Goal: Find specific page/section

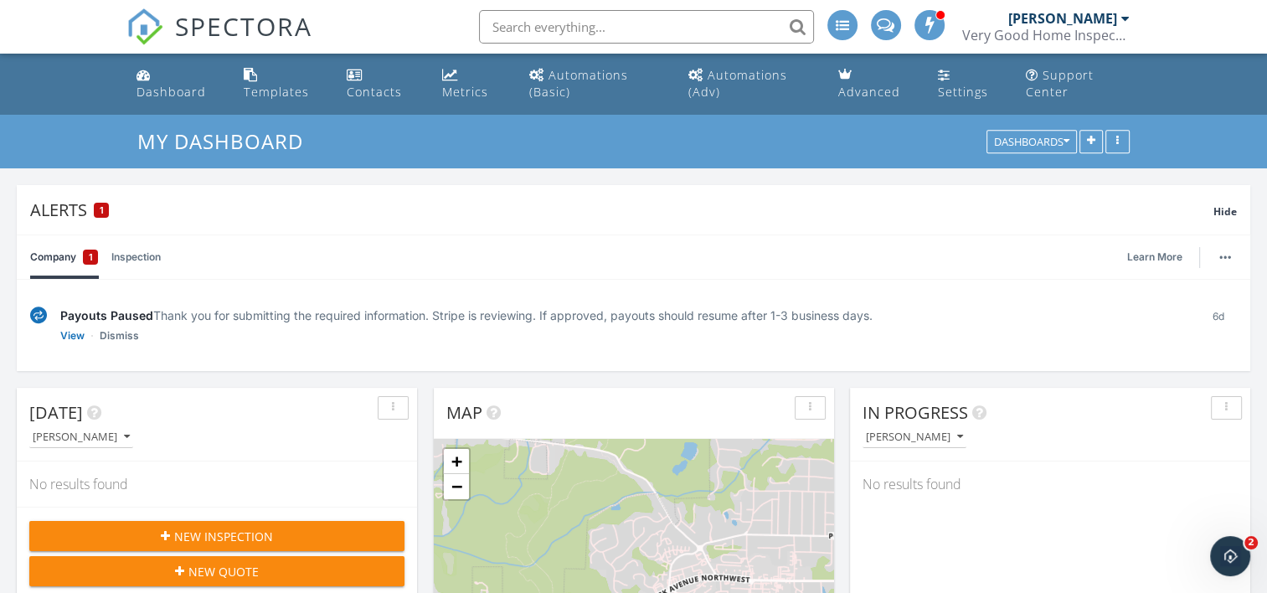
click at [584, 294] on div "Payouts Paused Thank you for submitting the required information. Stripe is rev…" at bounding box center [633, 325] width 1206 height 64
click at [100, 203] on div "1" at bounding box center [101, 210] width 15 height 15
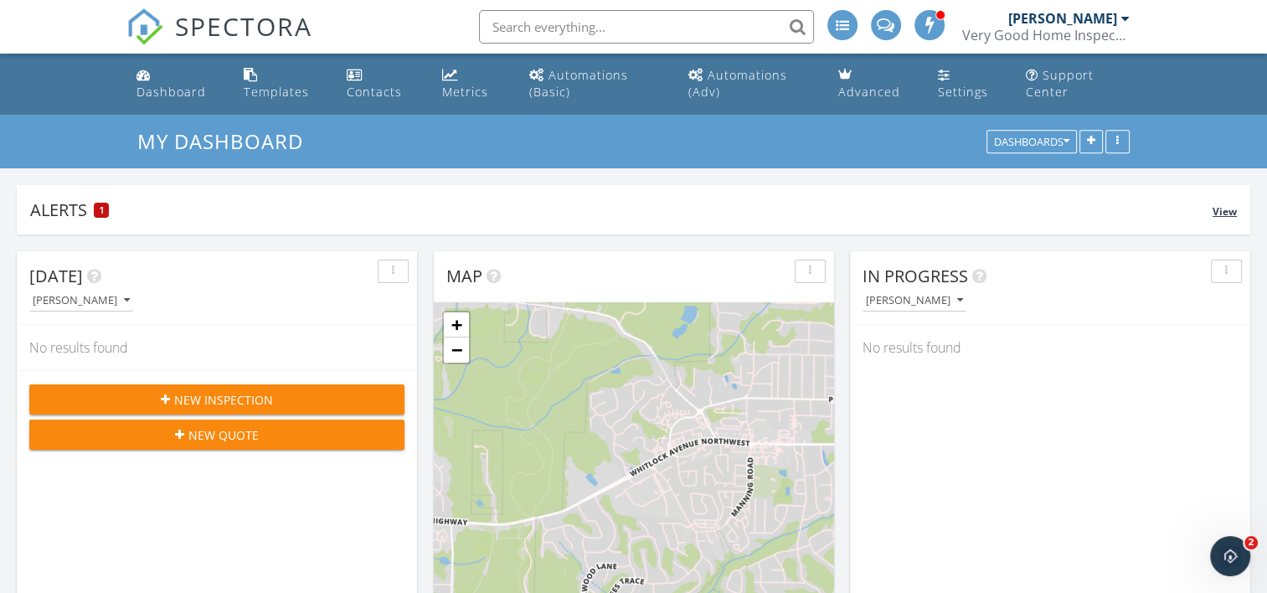
click at [100, 203] on div "1" at bounding box center [101, 210] width 15 height 15
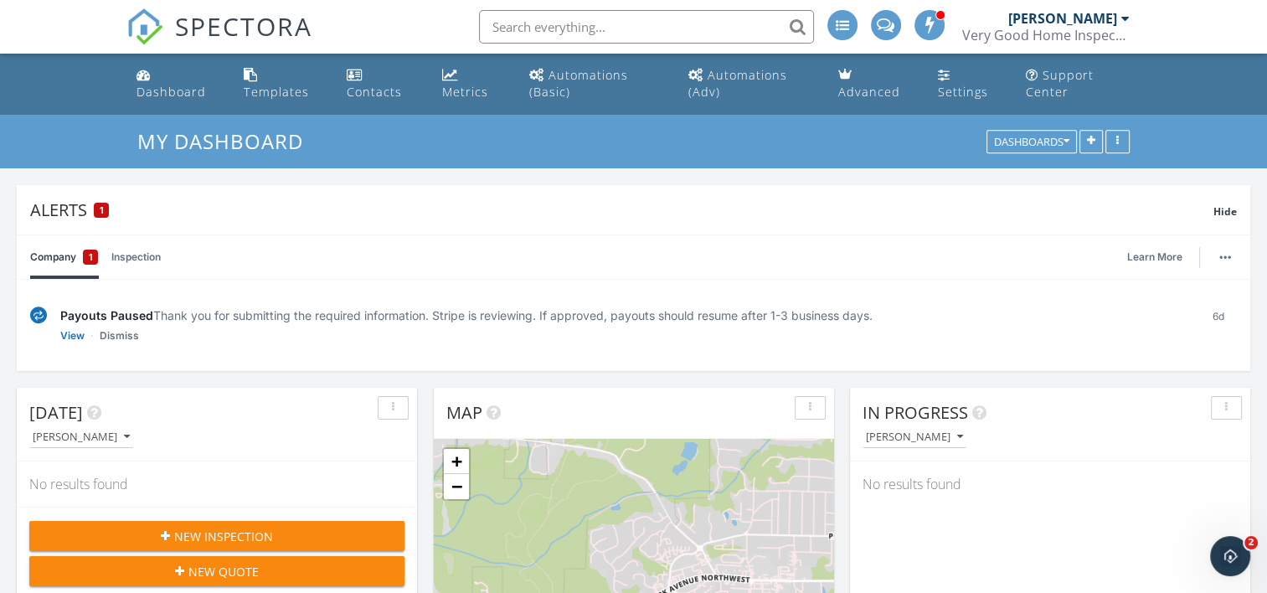
click at [78, 274] on link "Company 1" at bounding box center [64, 257] width 68 height 44
click at [74, 335] on link "View" at bounding box center [72, 335] width 24 height 17
click at [1118, 17] on div "[PERSON_NAME]" at bounding box center [1068, 18] width 121 height 17
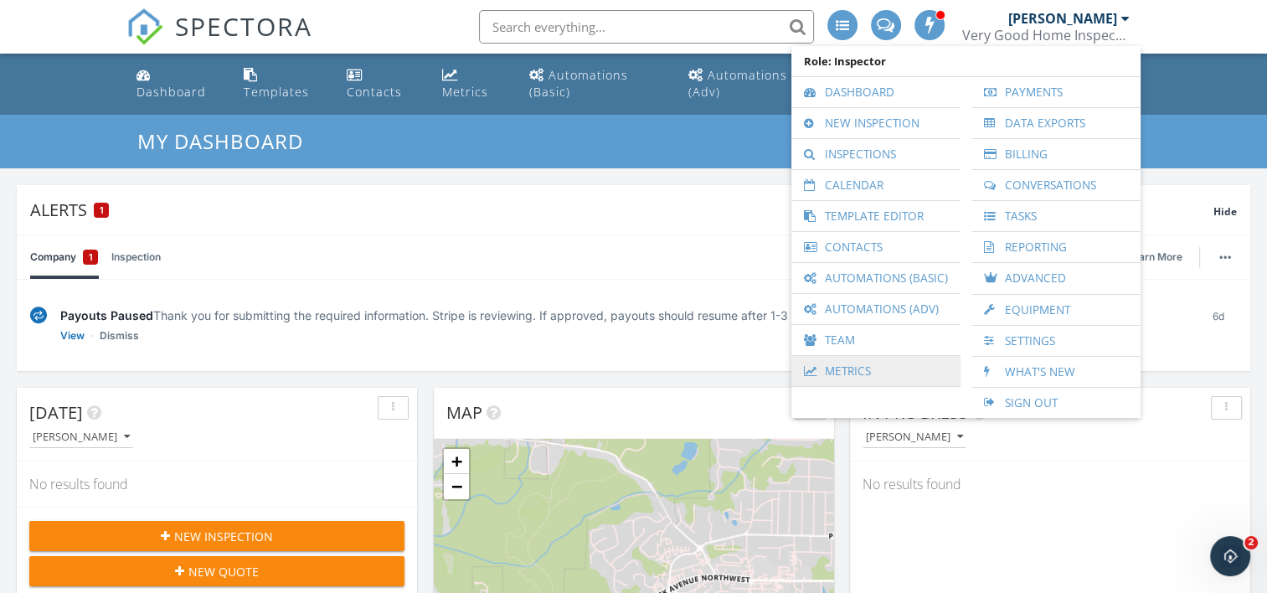
click at [855, 372] on link "Metrics" at bounding box center [875, 371] width 152 height 30
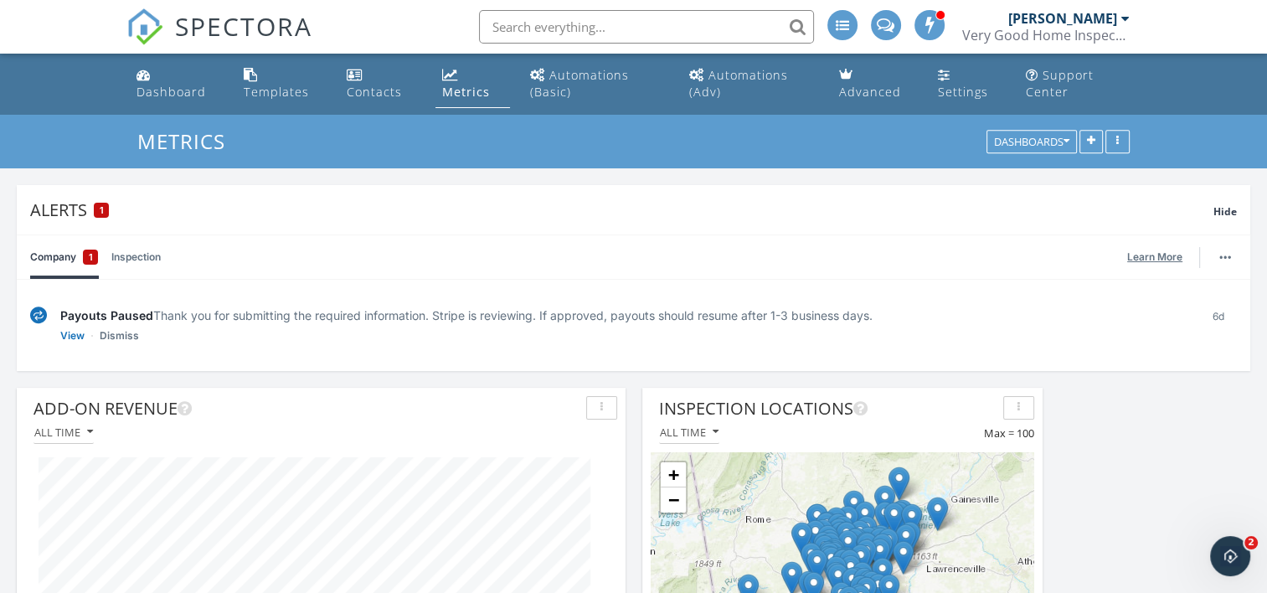
click at [1170, 258] on link "Learn More" at bounding box center [1159, 257] width 65 height 17
click at [1118, 28] on div "Very Good Home Inspections" at bounding box center [1045, 35] width 167 height 17
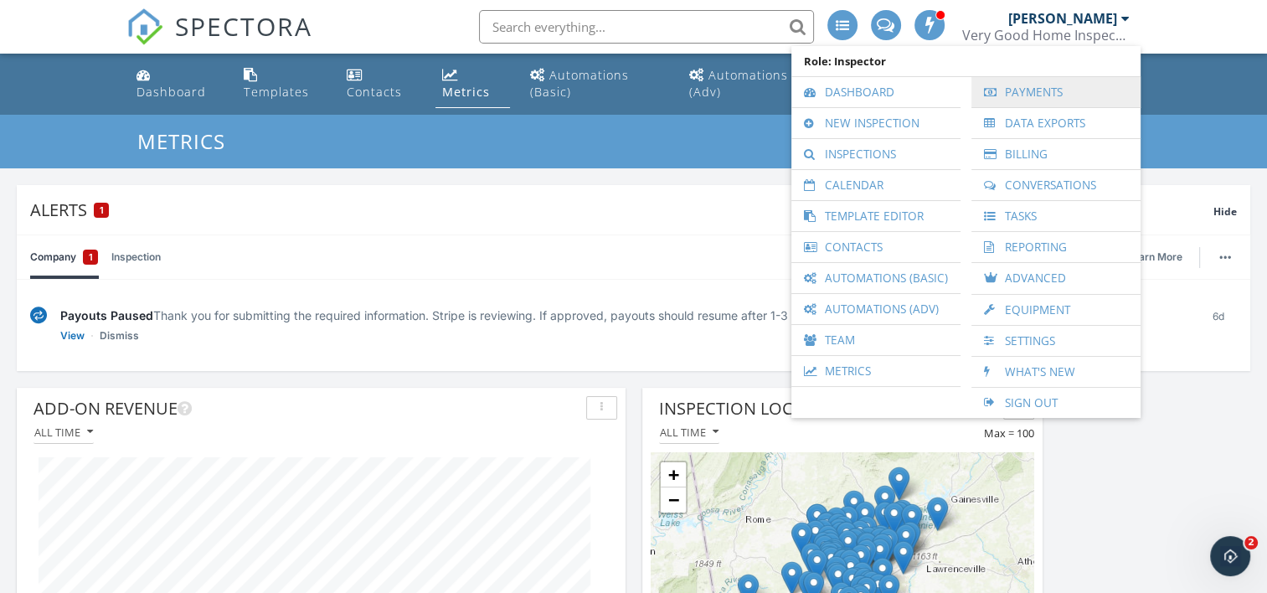
click at [1064, 90] on link "Payments" at bounding box center [1055, 92] width 152 height 30
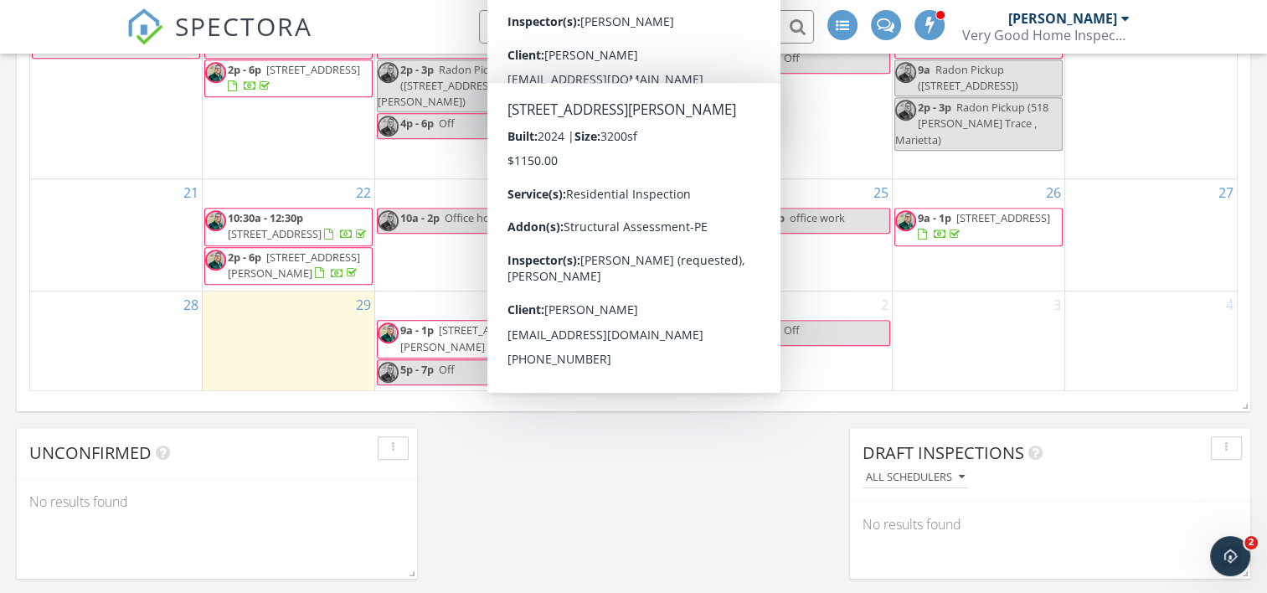
scroll to position [1299, 0]
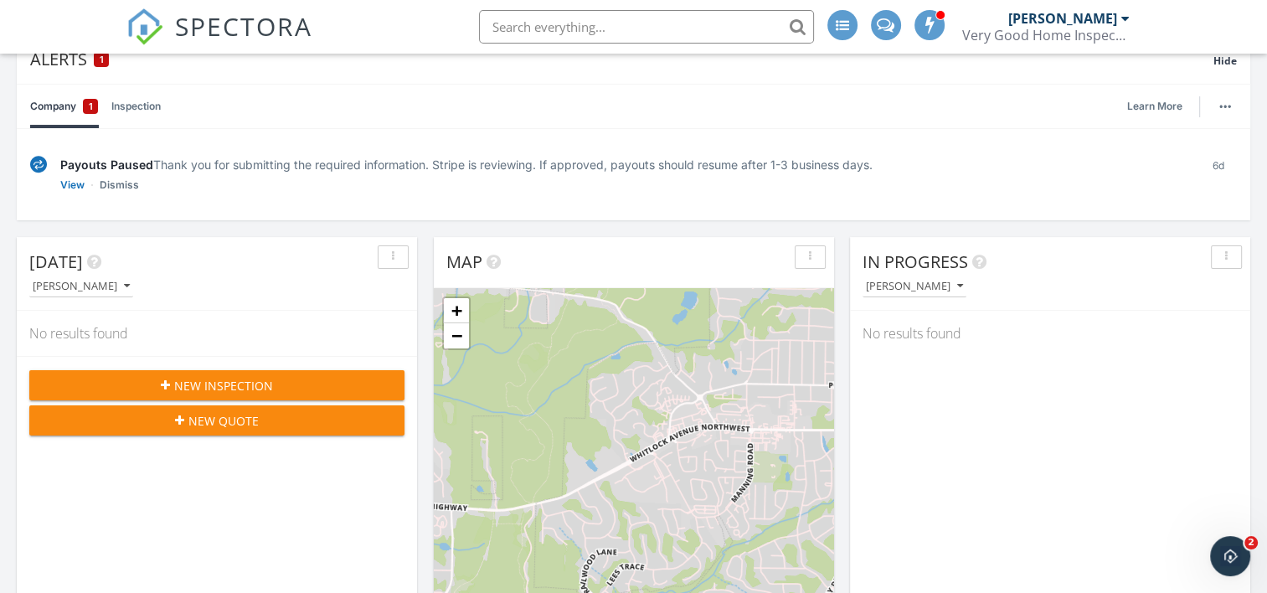
scroll to position [0, 0]
